Goal: Task Accomplishment & Management: Manage account settings

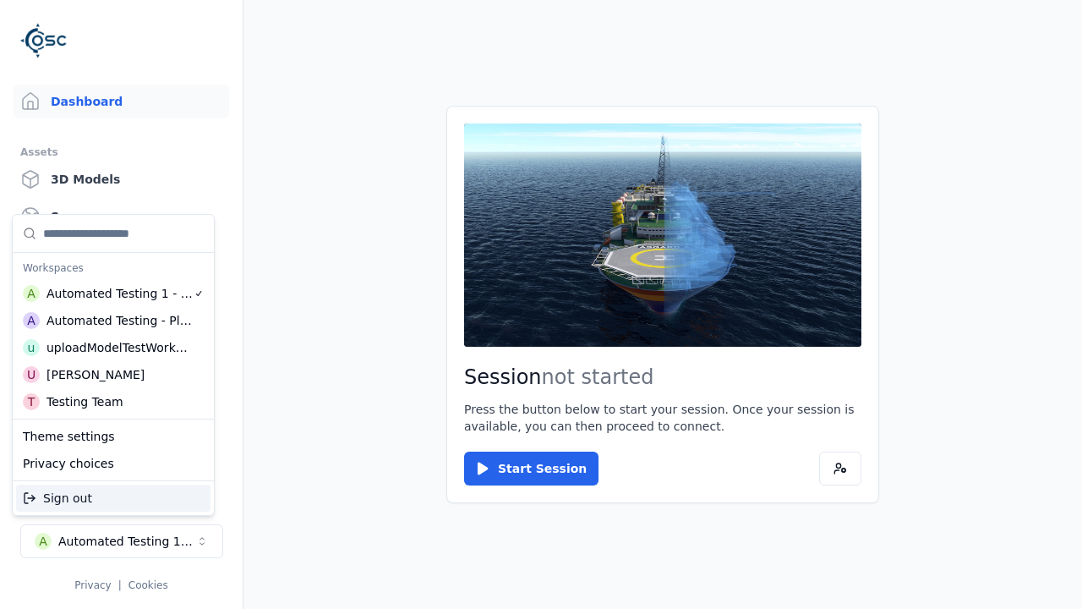
click at [118, 348] on div "uploadModelTestWorkspace" at bounding box center [119, 347] width 145 height 17
click at [541, 304] on html "Support Dashboard Assets 3D Models Scenes Datasets Recordings Support Documenta…" at bounding box center [541, 304] width 1082 height 609
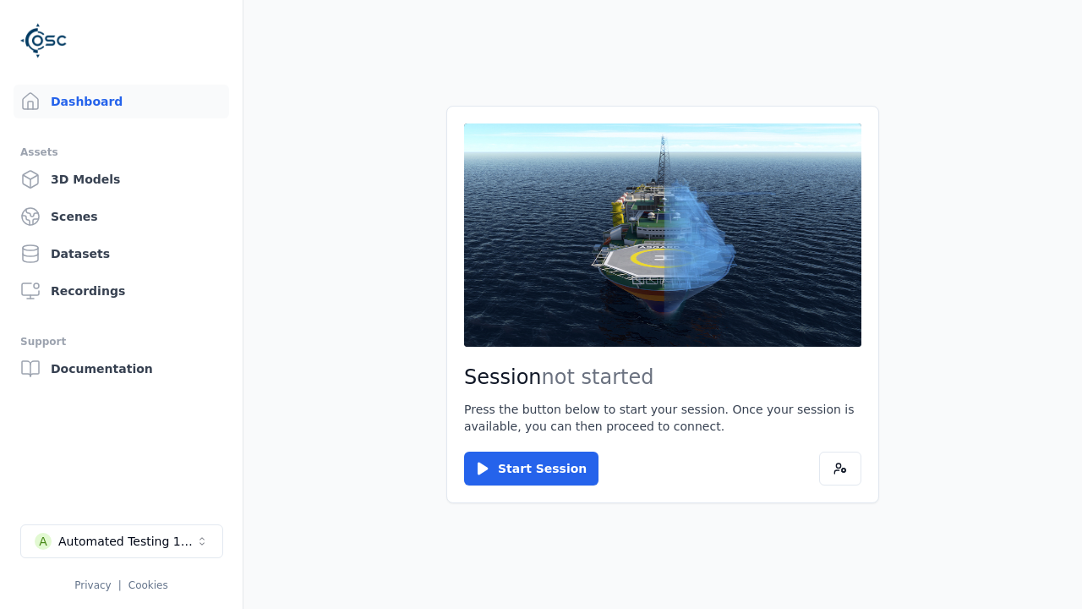
click at [121, 179] on link "3D Models" at bounding box center [122, 179] width 216 height 34
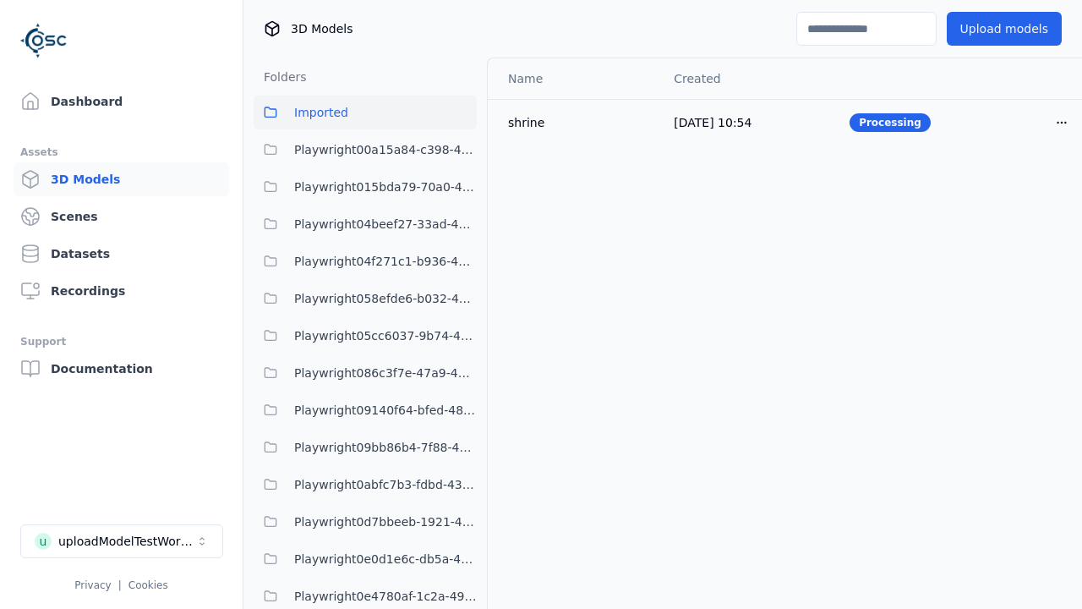
click at [1062, 122] on html "Support Dashboard Assets 3D Models Scenes Datasets Recordings Support Documenta…" at bounding box center [541, 304] width 1082 height 609
click at [1025, 188] on div "Delete" at bounding box center [1025, 187] width 100 height 27
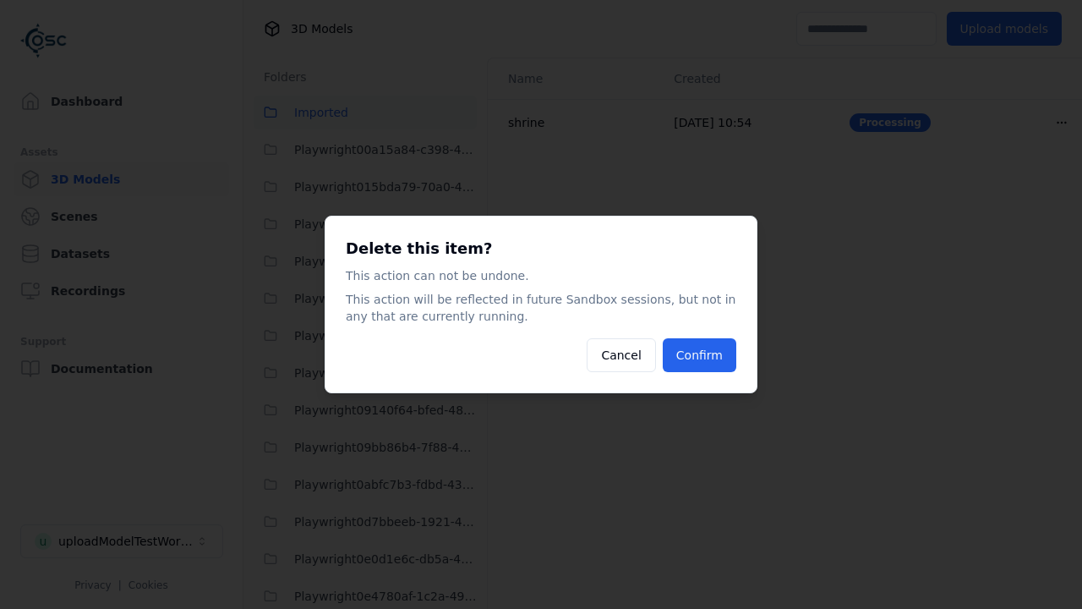
click at [699, 355] on button "Confirm" at bounding box center [700, 355] width 74 height 34
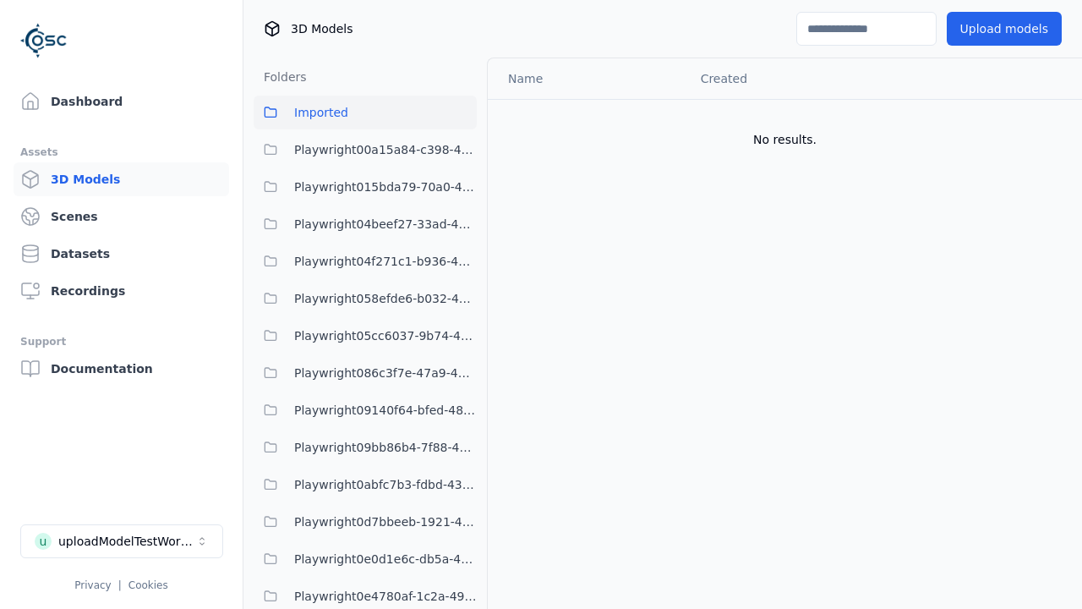
click at [1004, 29] on button "Upload models" at bounding box center [1004, 29] width 115 height 34
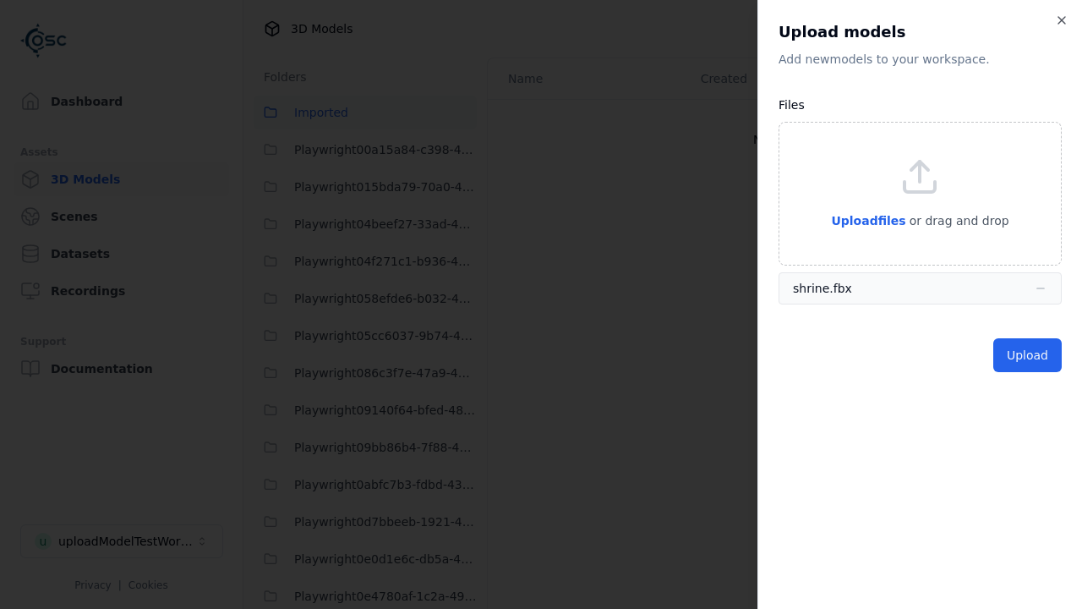
click at [1028, 355] on button "Upload" at bounding box center [1028, 355] width 69 height 34
